Goal: Transaction & Acquisition: Purchase product/service

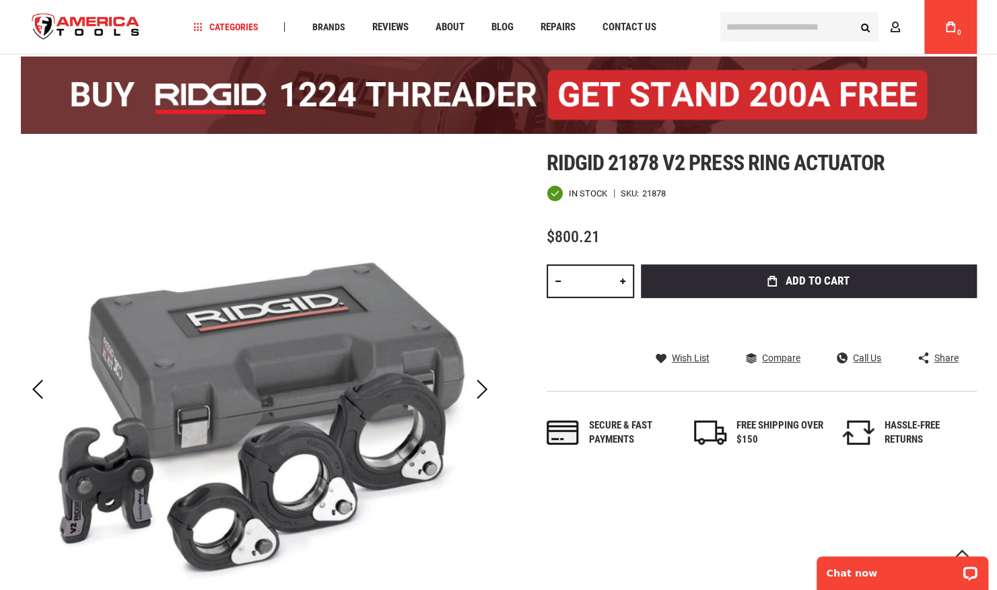
scroll to position [105, 0]
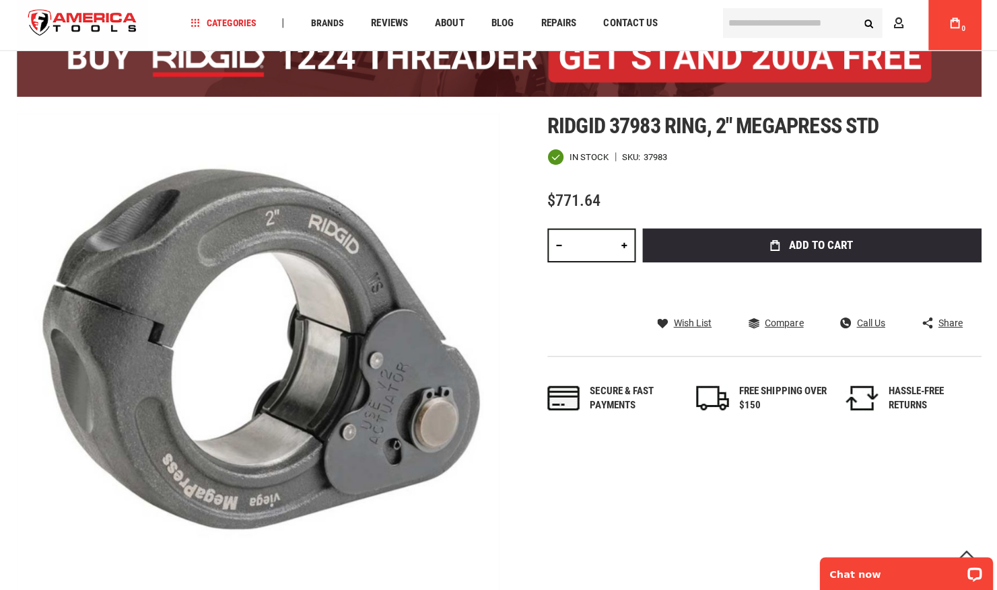
click at [637, 495] on div "Skip to the end of the images gallery Skip to the beginning of the images galle…" at bounding box center [499, 356] width 956 height 478
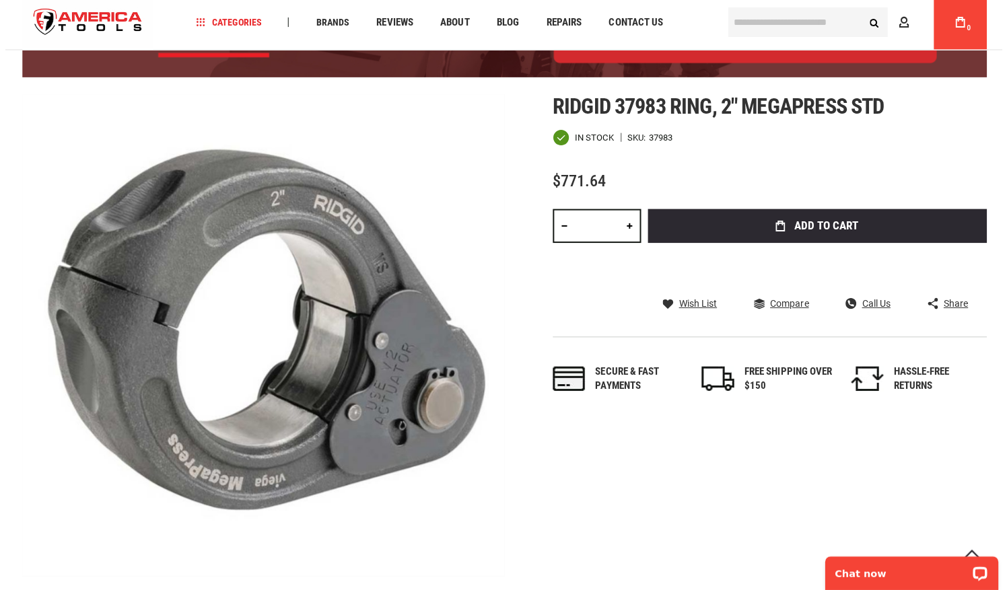
scroll to position [141, 0]
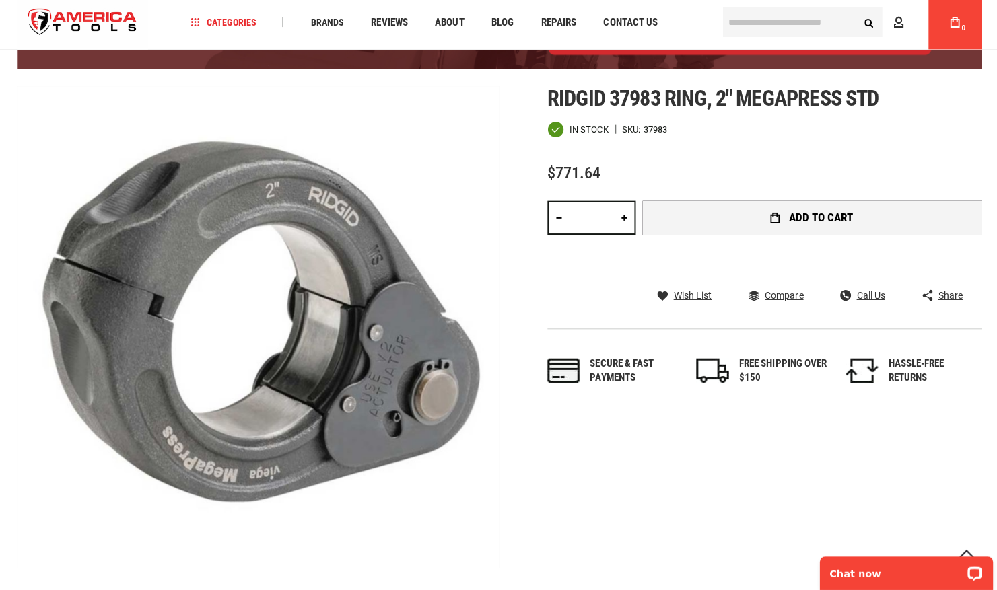
click at [703, 220] on button "Add to Cart" at bounding box center [809, 221] width 336 height 34
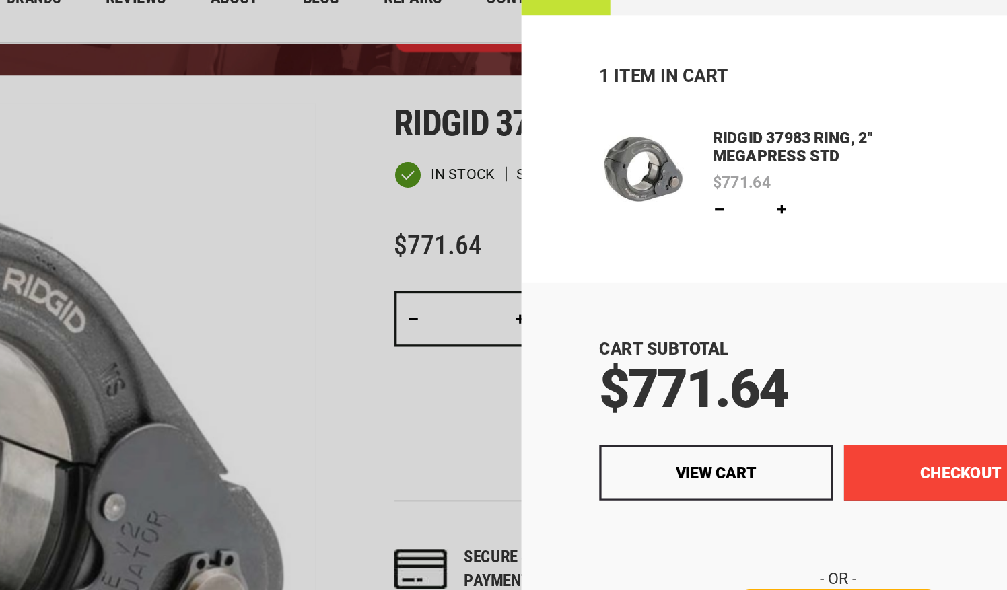
scroll to position [141, 0]
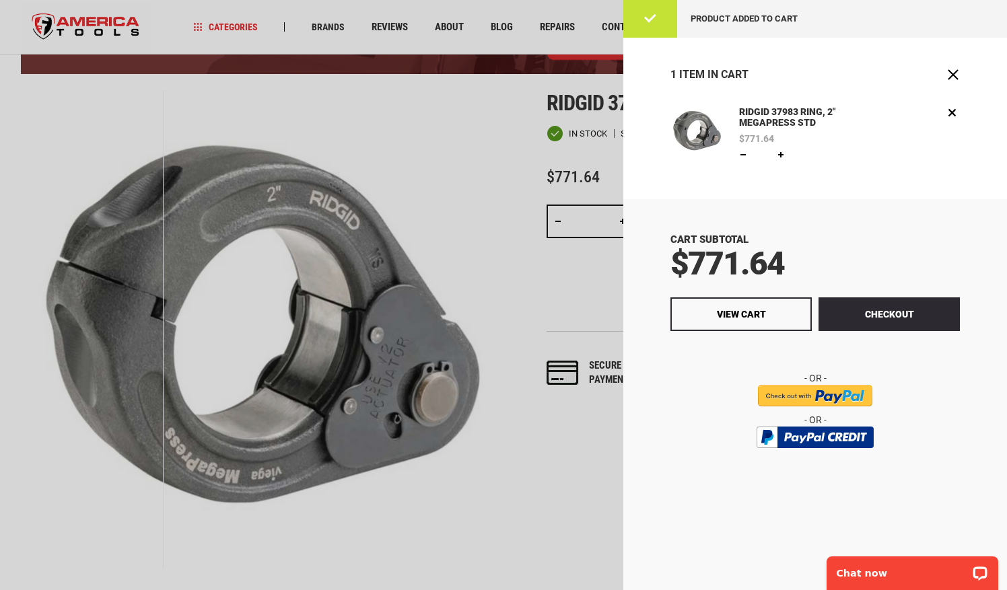
click at [954, 104] on div "1 Item in [GEOGRAPHIC_DATA]" at bounding box center [815, 82] width 384 height 48
click at [950, 112] on link "Remove" at bounding box center [951, 112] width 15 height 15
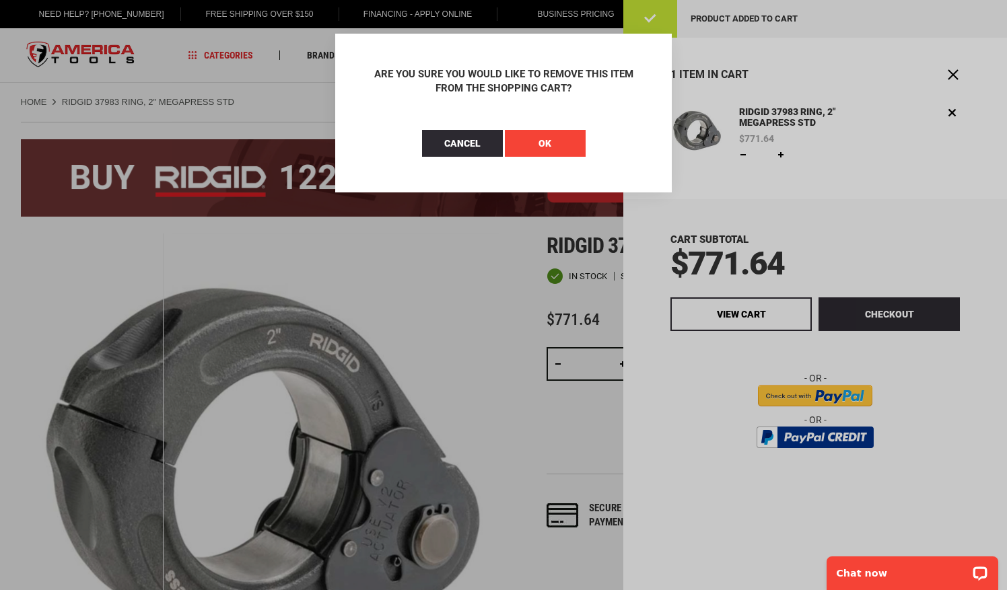
click at [536, 149] on button "OK" at bounding box center [545, 143] width 81 height 27
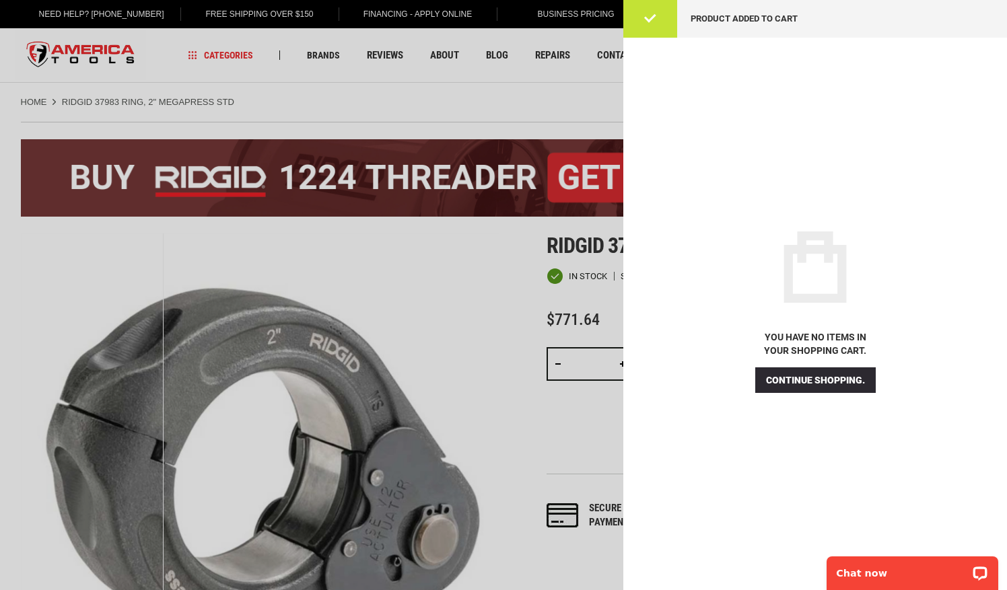
click at [494, 102] on div at bounding box center [503, 295] width 1007 height 590
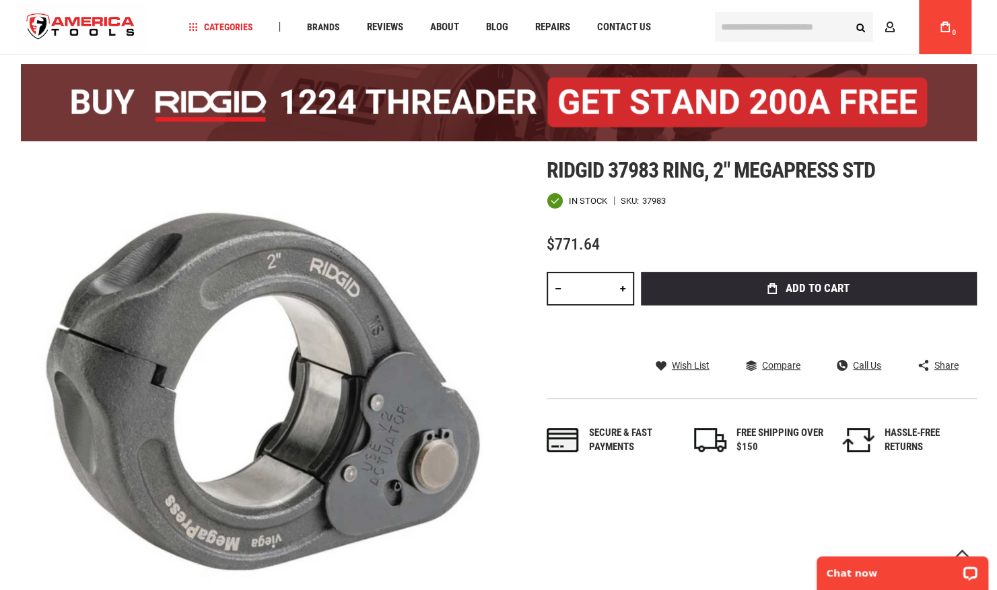
scroll to position [76, 0]
